Goal: Navigation & Orientation: Find specific page/section

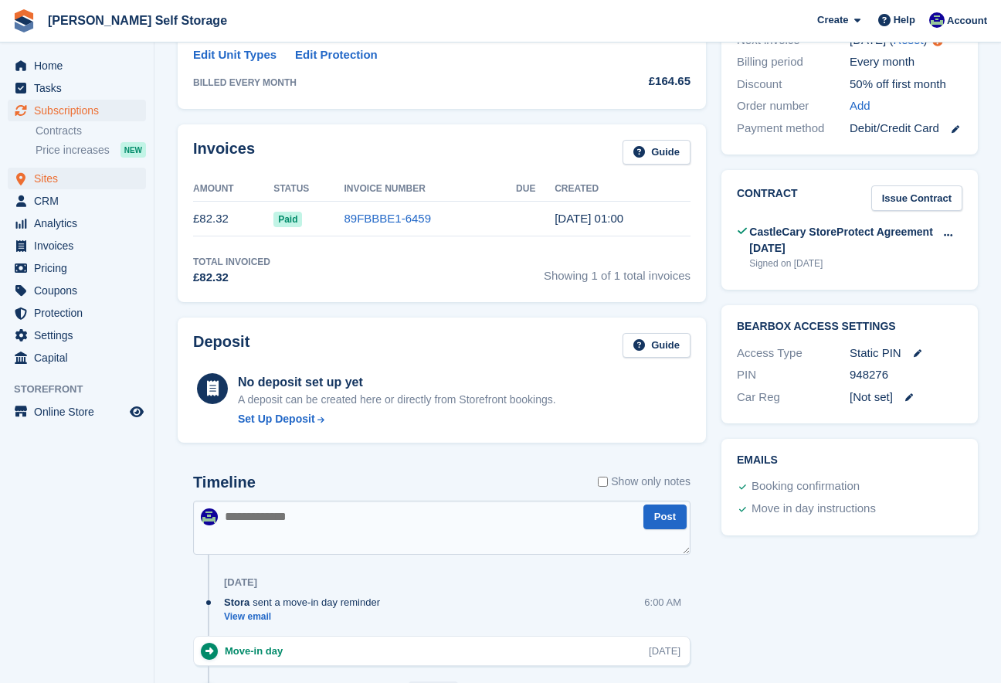
scroll to position [419, 0]
click at [54, 106] on span "Subscriptions" at bounding box center [80, 111] width 93 height 22
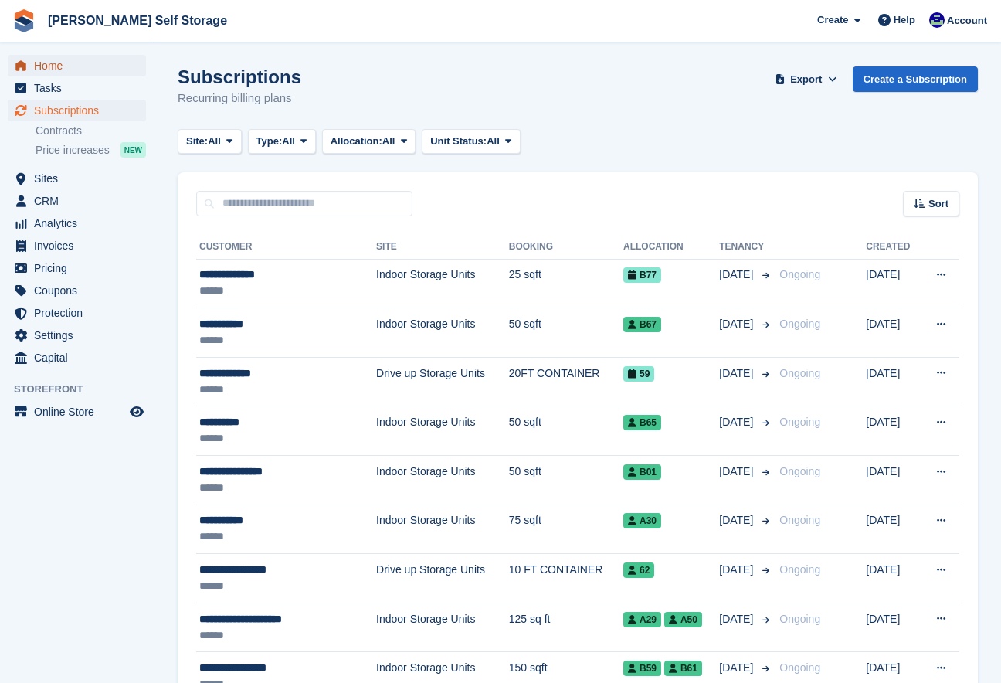
click at [42, 66] on span "Home" at bounding box center [80, 66] width 93 height 22
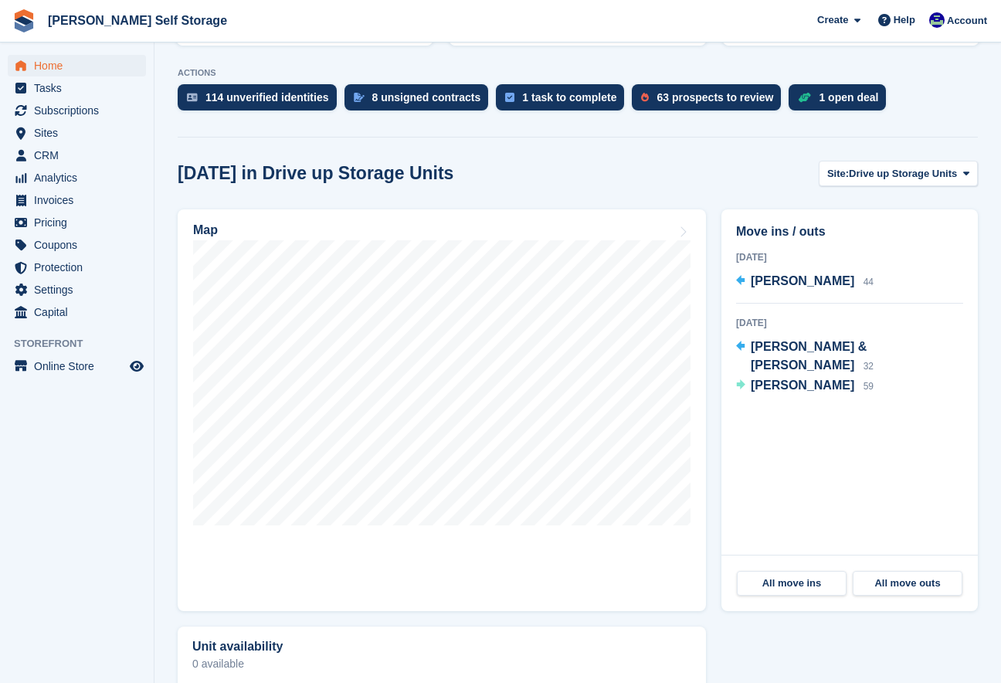
scroll to position [333, 0]
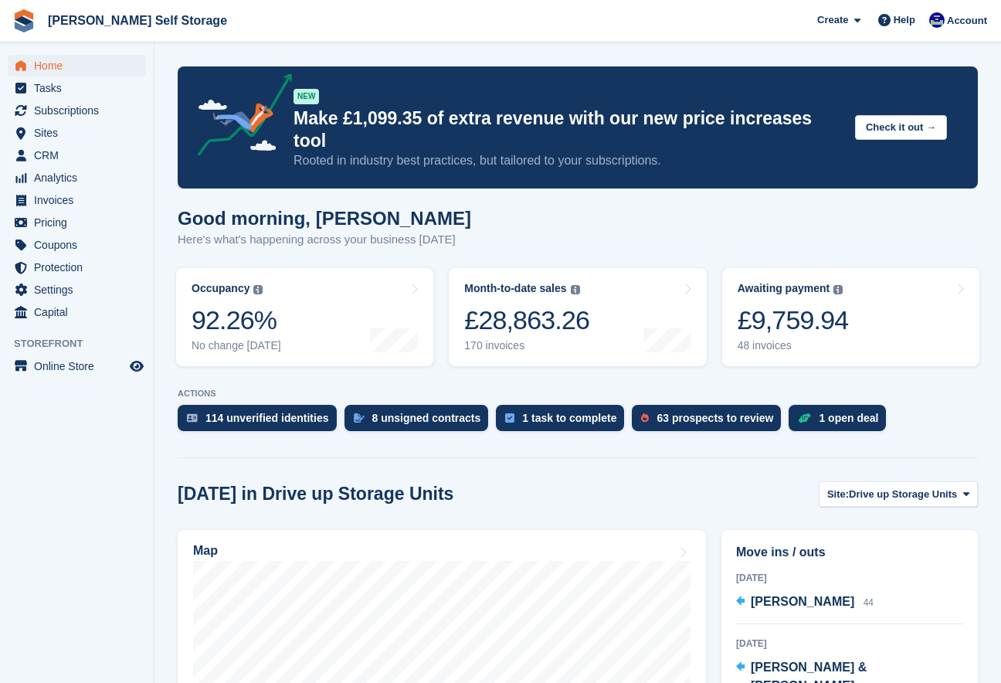
scroll to position [333, 0]
